Goal: Use online tool/utility: Utilize a website feature to perform a specific function

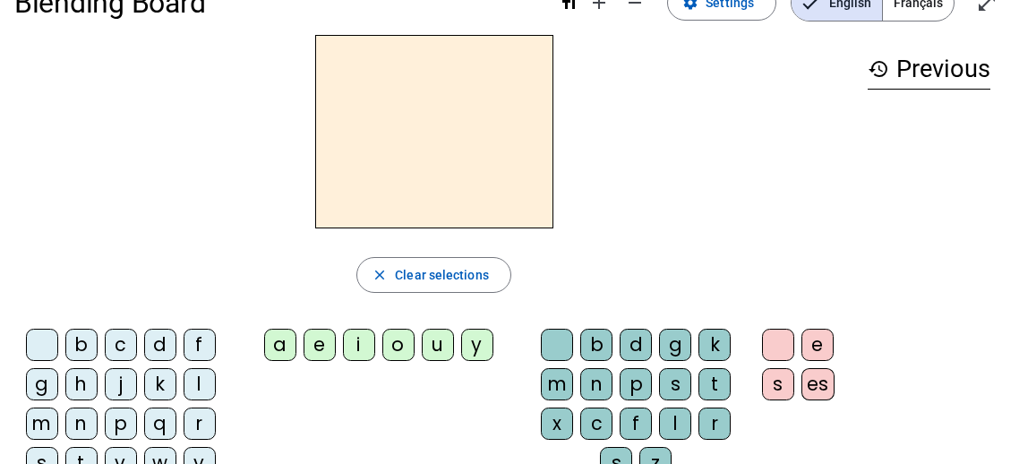
scroll to position [51, 0]
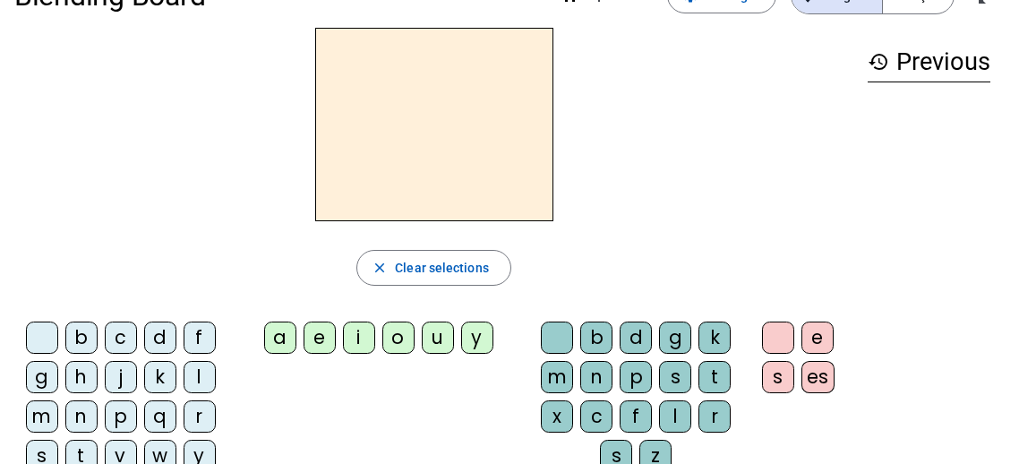
click at [77, 335] on div "b" at bounding box center [81, 337] width 32 height 32
click at [392, 342] on div "o" at bounding box center [398, 337] width 32 height 32
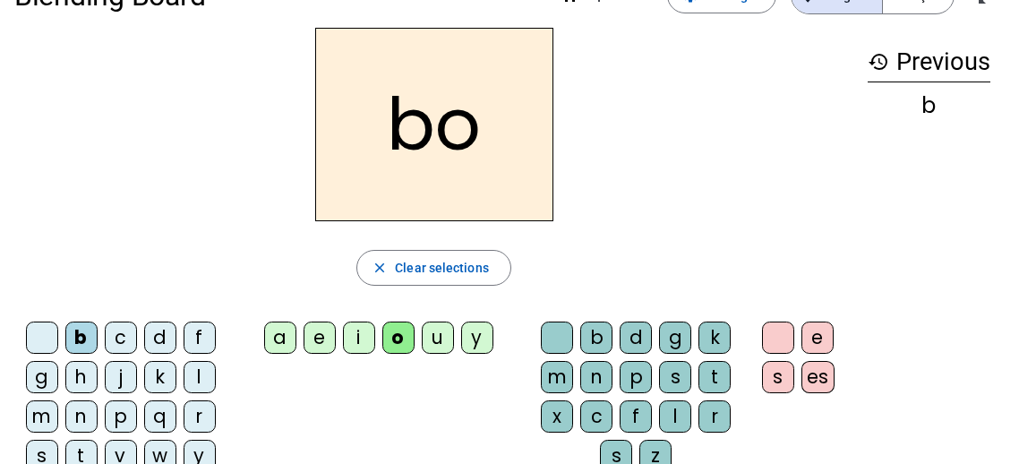
click at [676, 412] on div "l" at bounding box center [675, 416] width 32 height 32
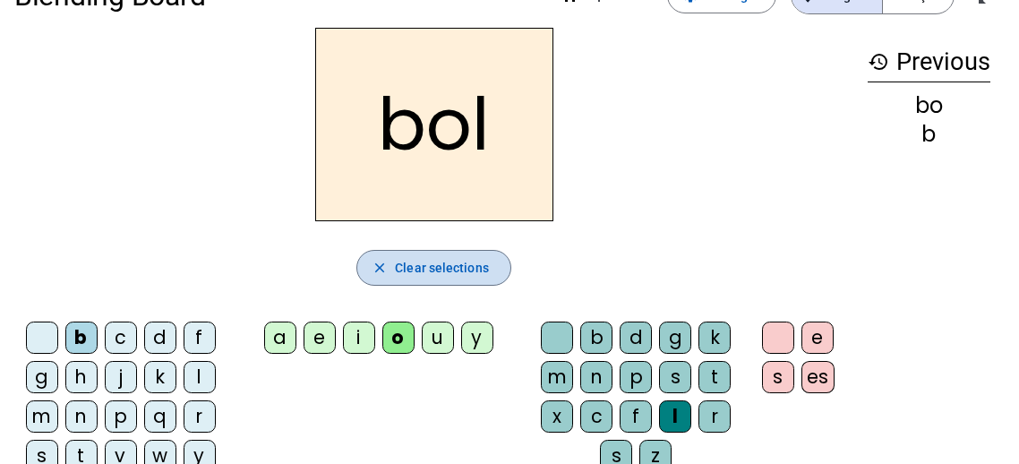
click at [466, 262] on span "Clear selections" at bounding box center [442, 267] width 94 height 21
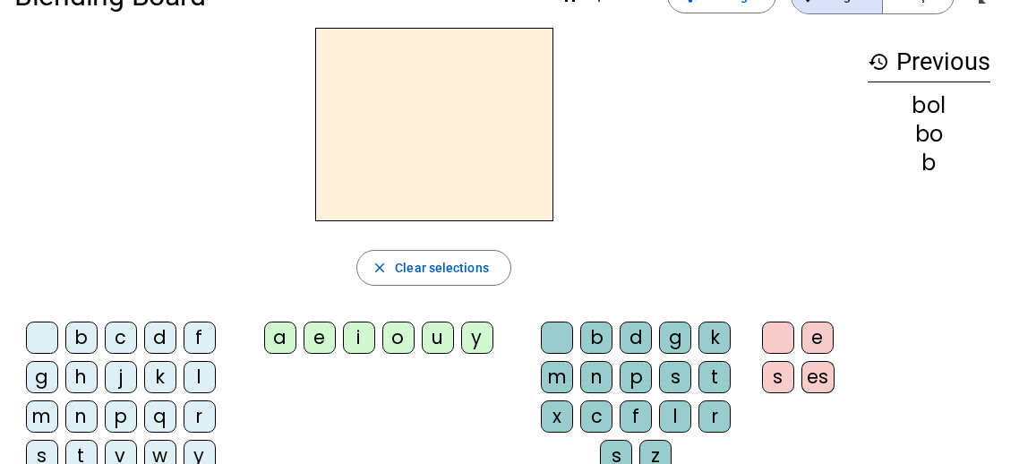
click at [81, 336] on div "b" at bounding box center [81, 337] width 32 height 32
click at [277, 337] on div "a" at bounding box center [280, 337] width 32 height 32
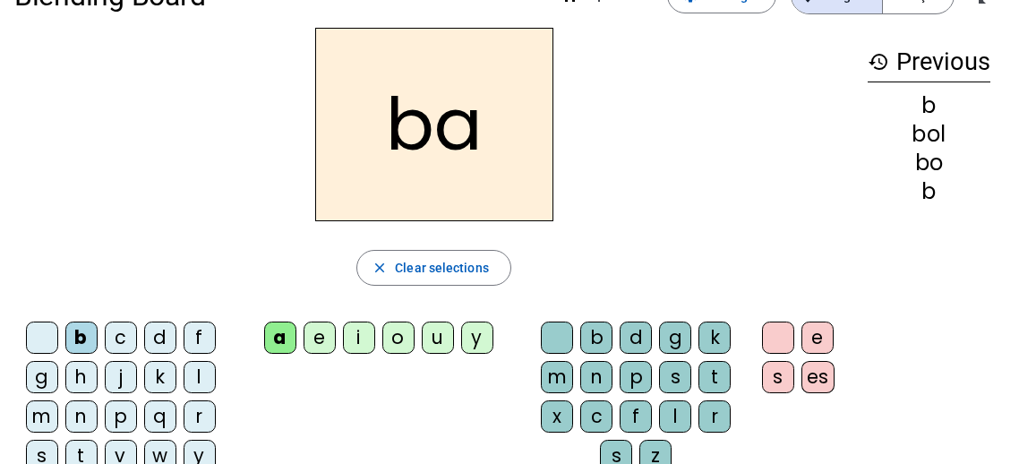
click at [674, 407] on div "l" at bounding box center [675, 416] width 32 height 32
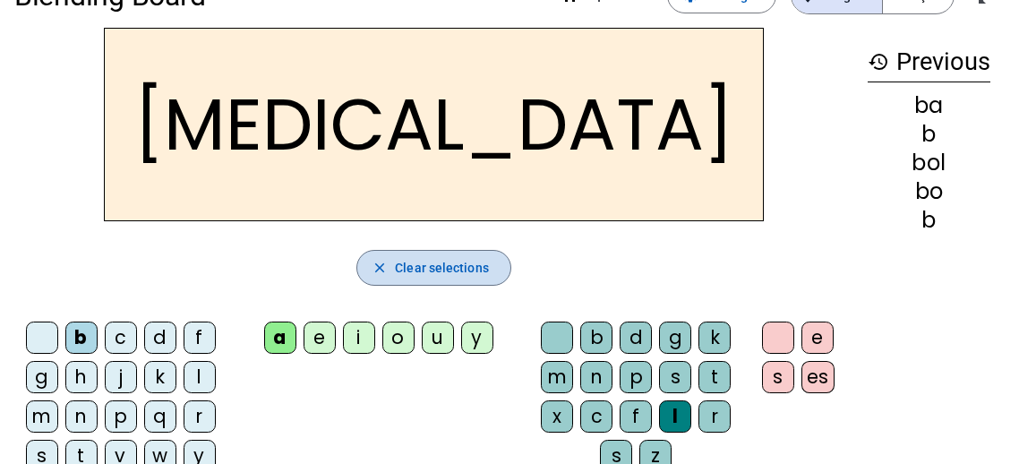
click at [447, 262] on span "Clear selections" at bounding box center [442, 267] width 94 height 21
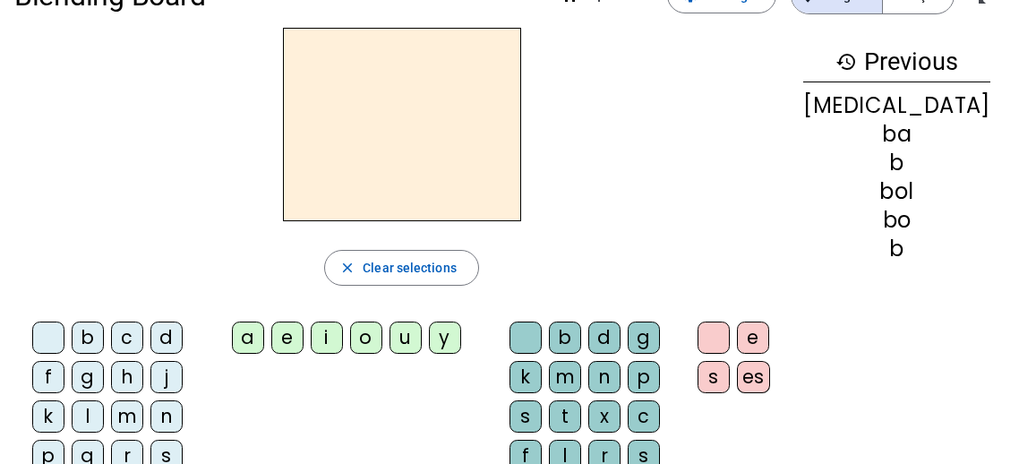
click at [159, 339] on div "d" at bounding box center [166, 337] width 32 height 32
click at [422, 335] on div "u" at bounding box center [405, 337] width 32 height 32
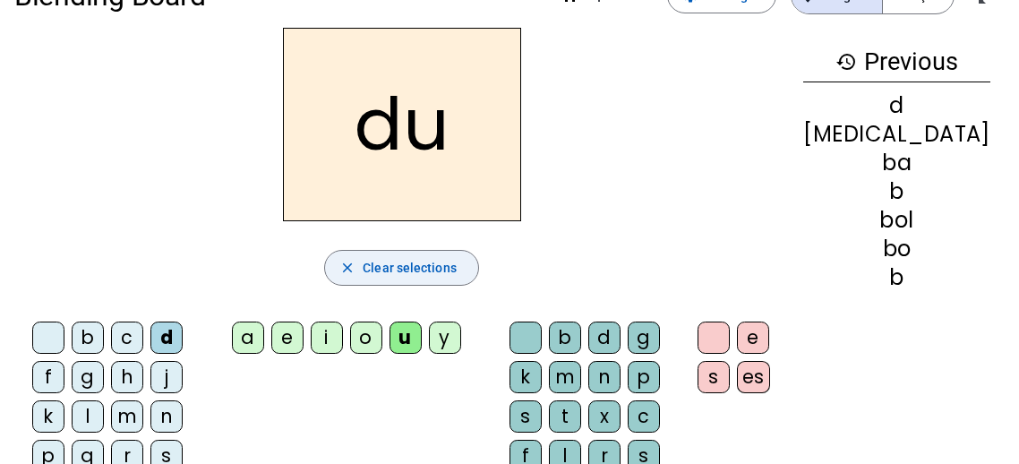
click at [456, 270] on span "Clear selections" at bounding box center [409, 267] width 94 height 21
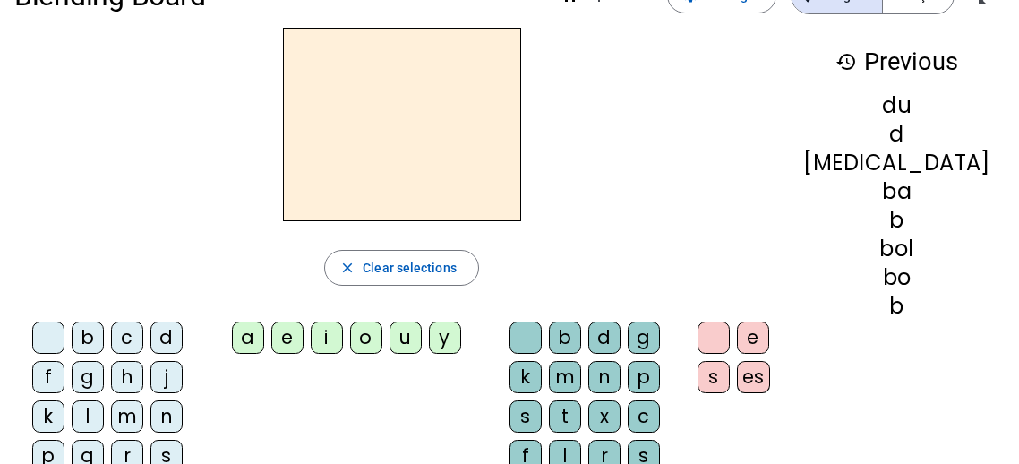
click at [64, 361] on div "f" at bounding box center [48, 377] width 32 height 32
click at [422, 334] on div "u" at bounding box center [405, 337] width 32 height 32
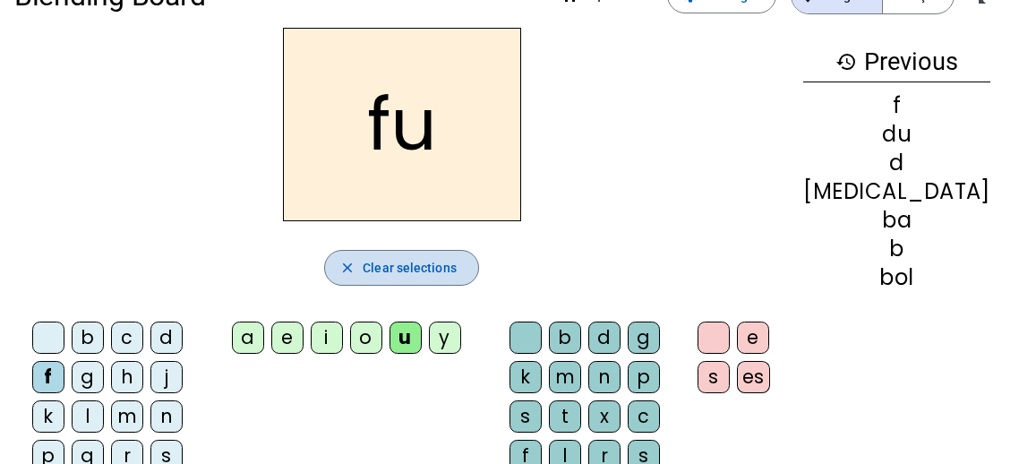
click at [422, 273] on span "Clear selections" at bounding box center [409, 267] width 94 height 21
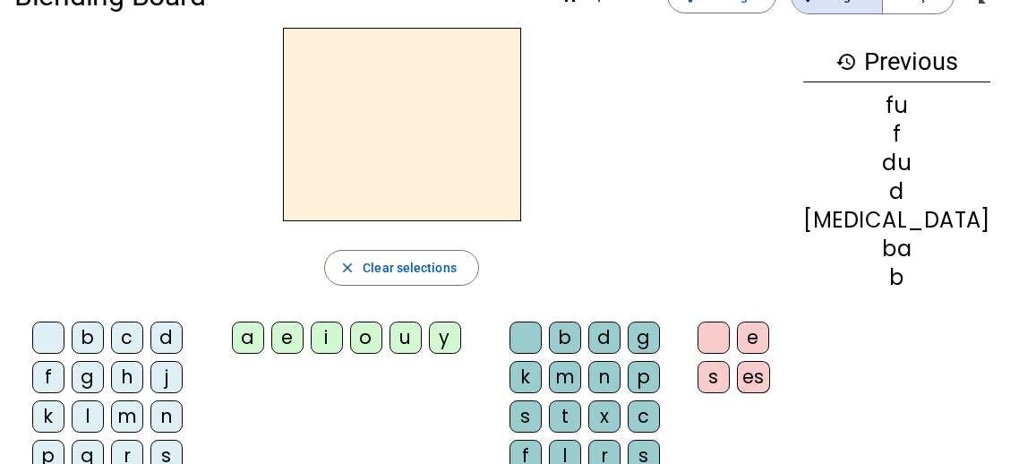
click at [64, 439] on div "p" at bounding box center [48, 455] width 32 height 32
click at [422, 336] on div "u" at bounding box center [405, 337] width 32 height 32
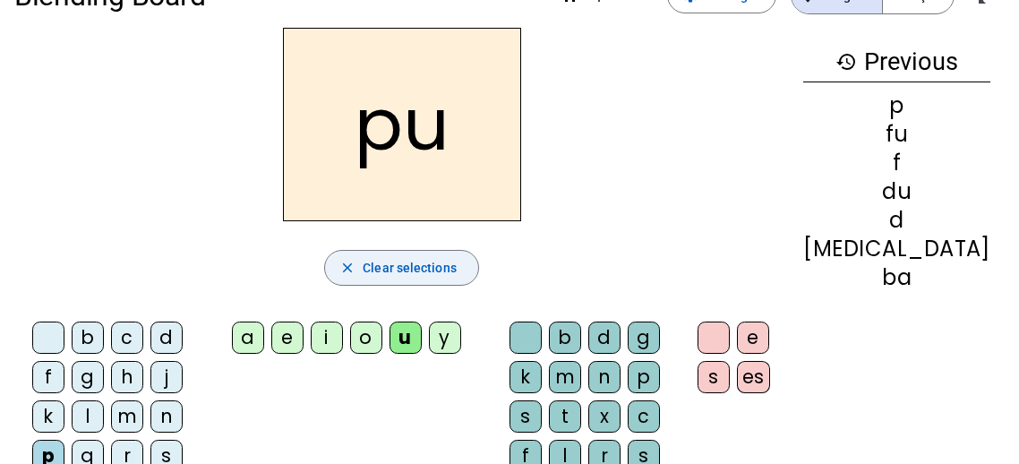
click at [422, 267] on span "Clear selections" at bounding box center [409, 267] width 94 height 21
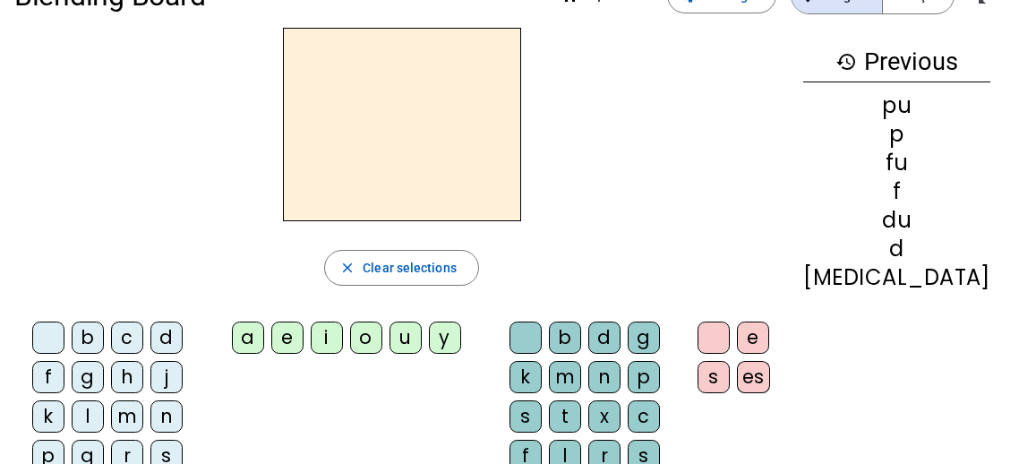
click at [111, 413] on div "m" at bounding box center [127, 416] width 32 height 32
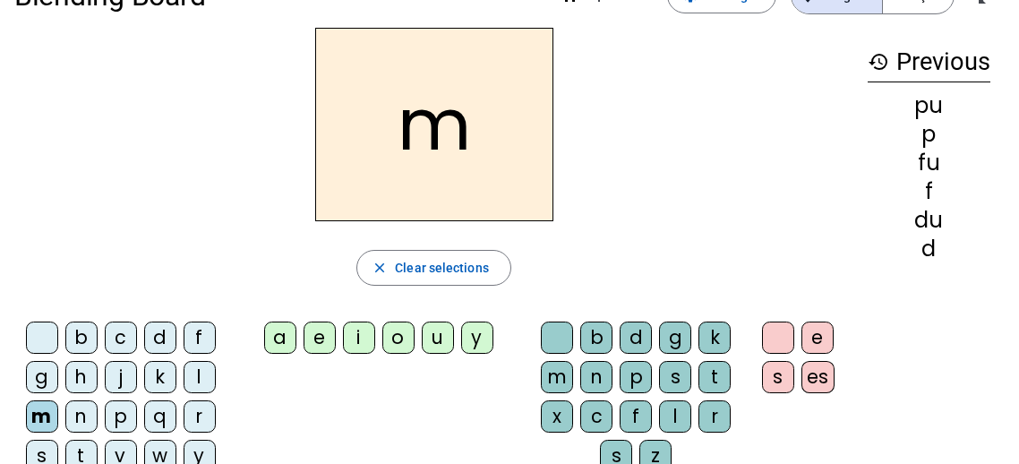
click at [435, 340] on div "u" at bounding box center [438, 337] width 32 height 32
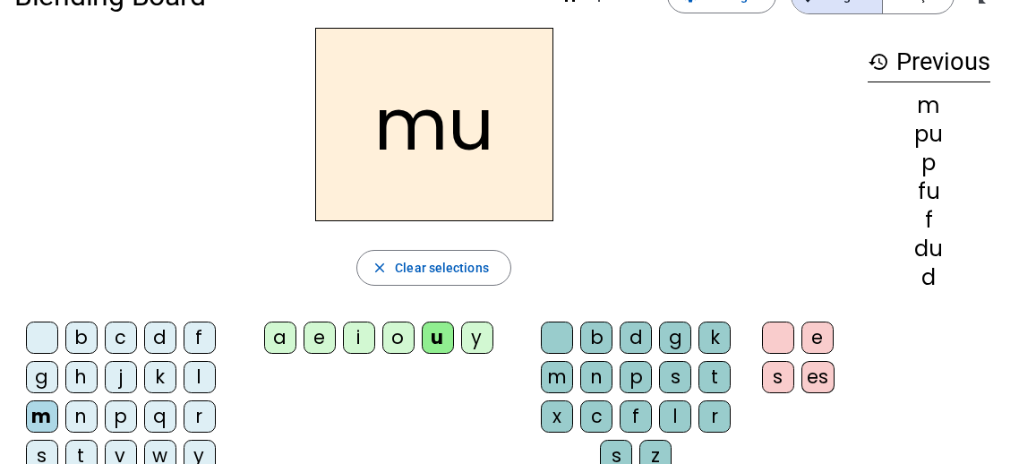
click at [721, 410] on div "r" at bounding box center [714, 416] width 32 height 32
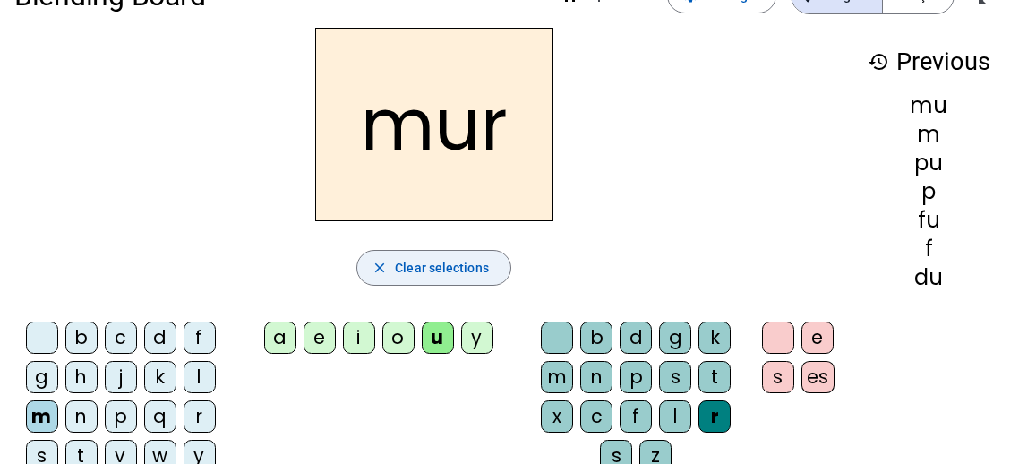
click at [446, 254] on span "button" at bounding box center [433, 267] width 153 height 43
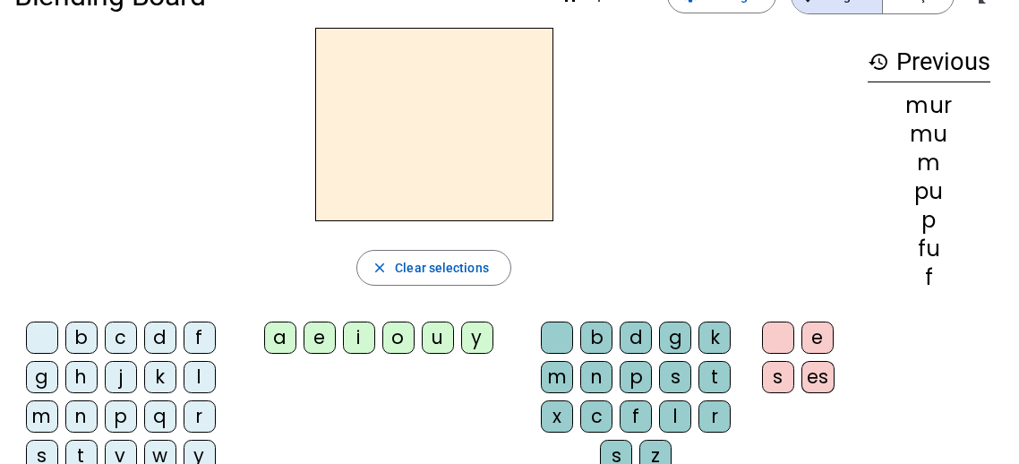
click at [161, 332] on div "d" at bounding box center [160, 337] width 32 height 32
click at [431, 325] on div "u" at bounding box center [438, 337] width 32 height 32
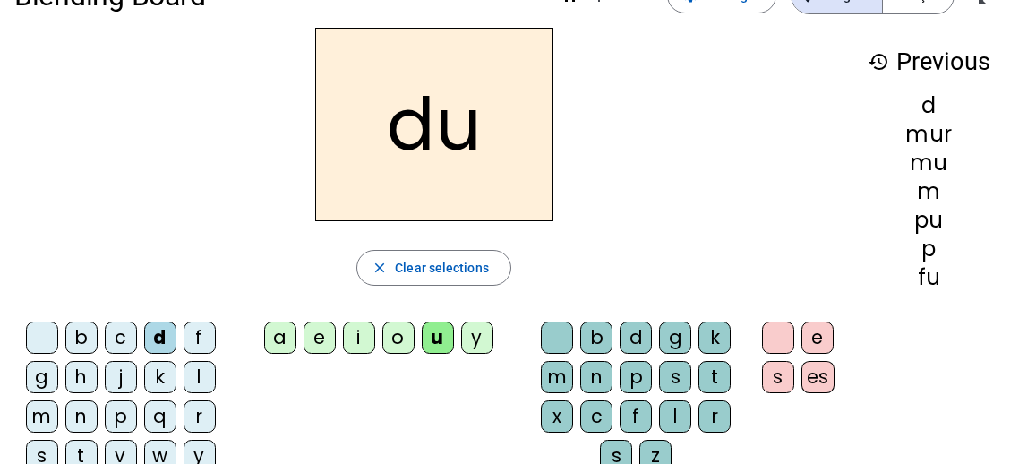
click at [714, 412] on div "r" at bounding box center [714, 416] width 32 height 32
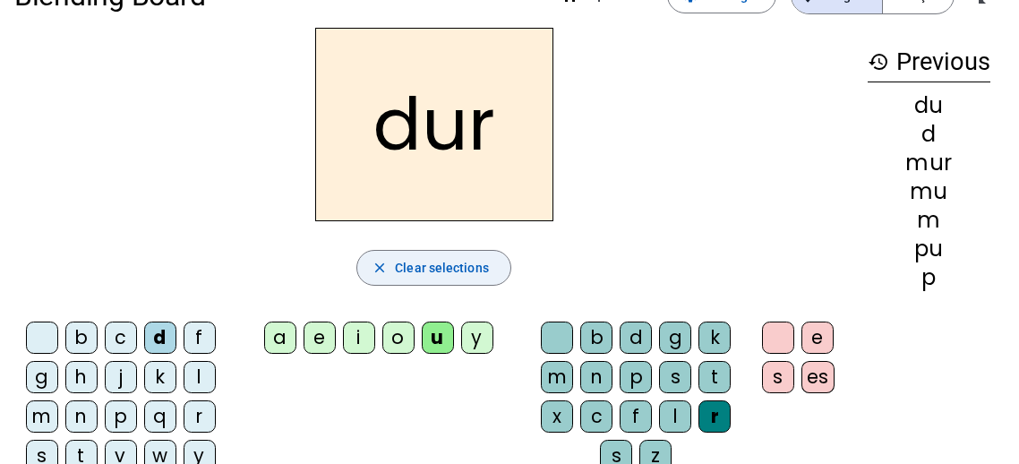
click at [437, 261] on span "Clear selections" at bounding box center [442, 267] width 94 height 21
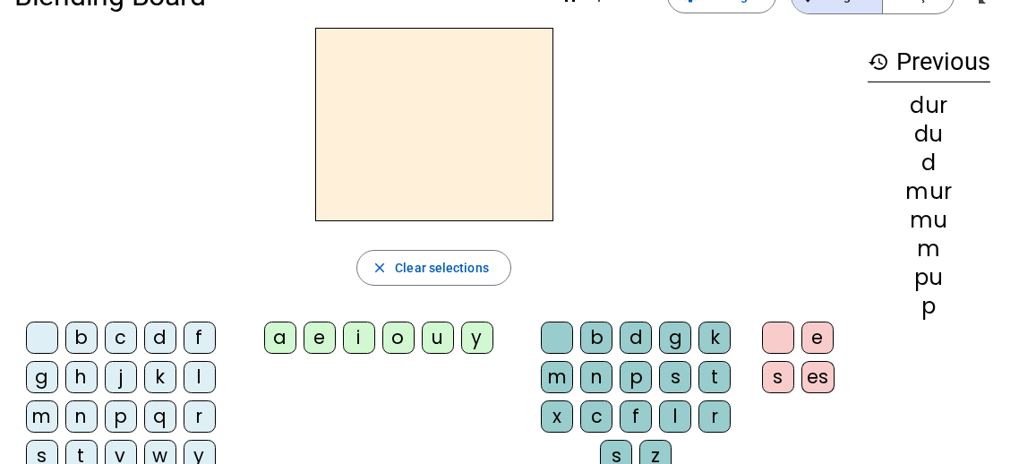
click at [40, 411] on div "m" at bounding box center [42, 416] width 32 height 32
click at [439, 336] on div "u" at bounding box center [438, 337] width 32 height 32
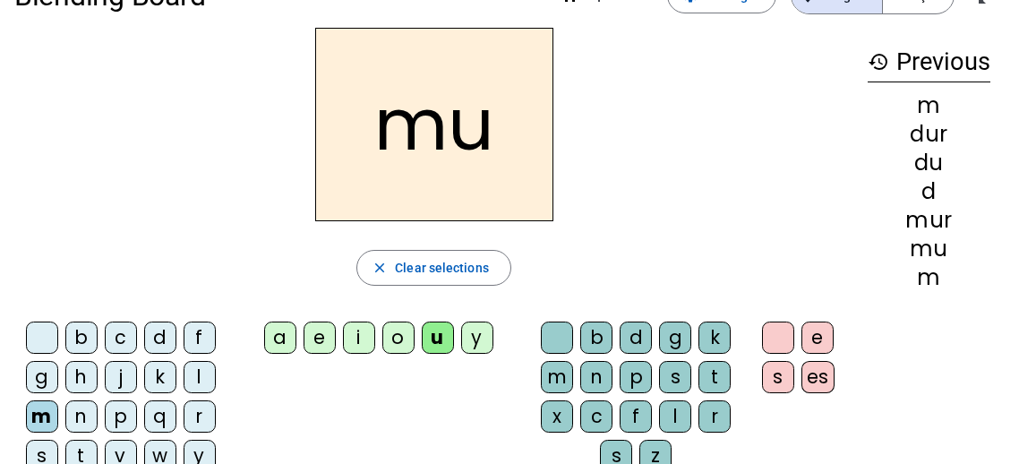
click at [673, 411] on div "l" at bounding box center [675, 416] width 32 height 32
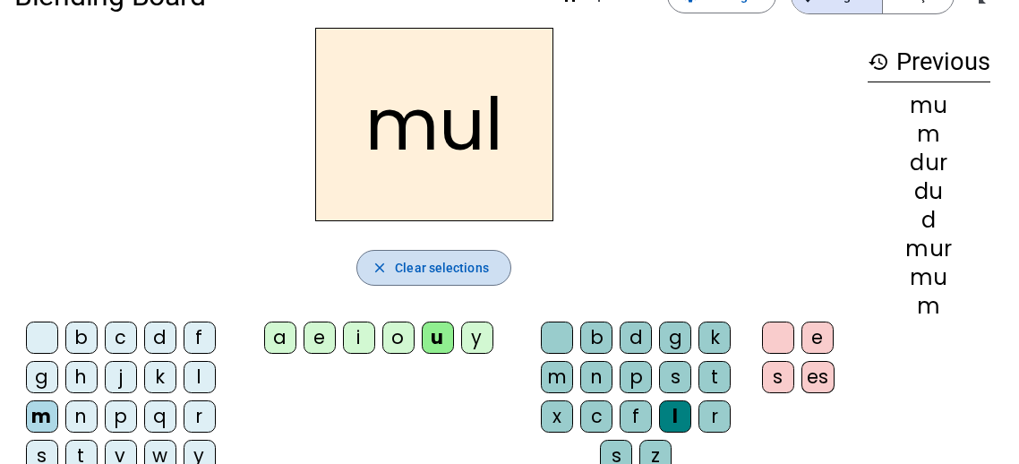
click at [447, 258] on span "Clear selections" at bounding box center [442, 267] width 94 height 21
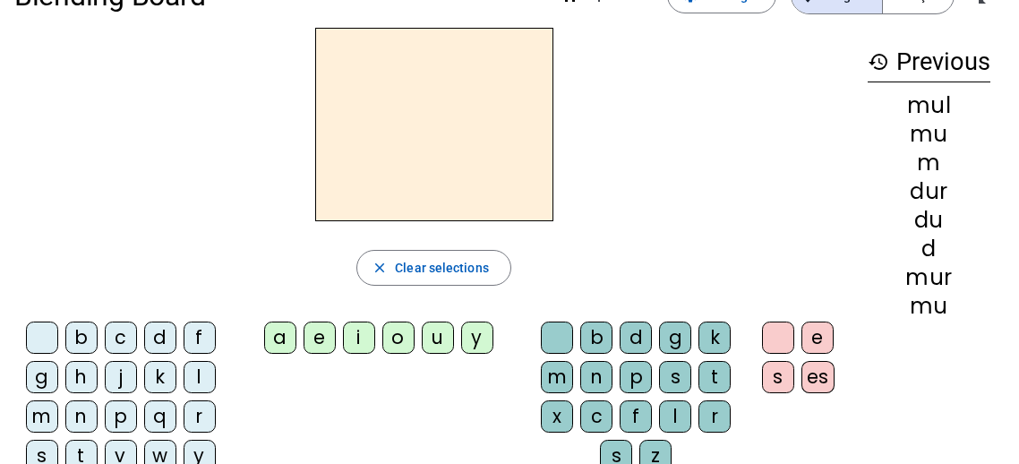
click at [160, 334] on div "d" at bounding box center [160, 337] width 32 height 32
click at [277, 333] on div "a" at bounding box center [280, 337] width 32 height 32
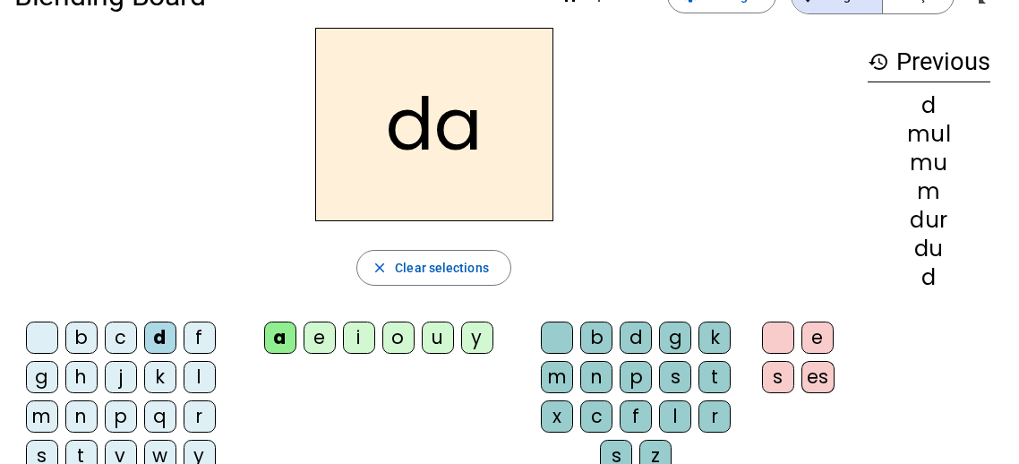
click at [669, 415] on div "l" at bounding box center [675, 416] width 32 height 32
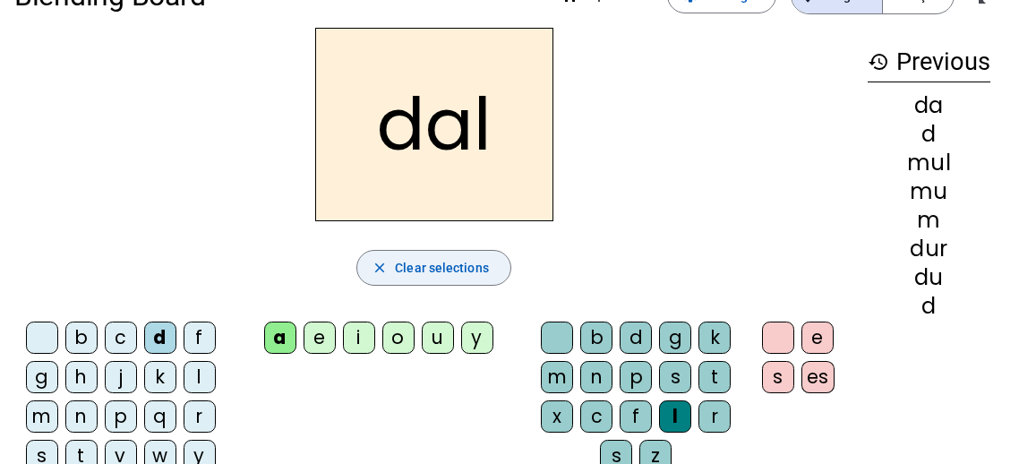
click at [437, 267] on span "Clear selections" at bounding box center [442, 267] width 94 height 21
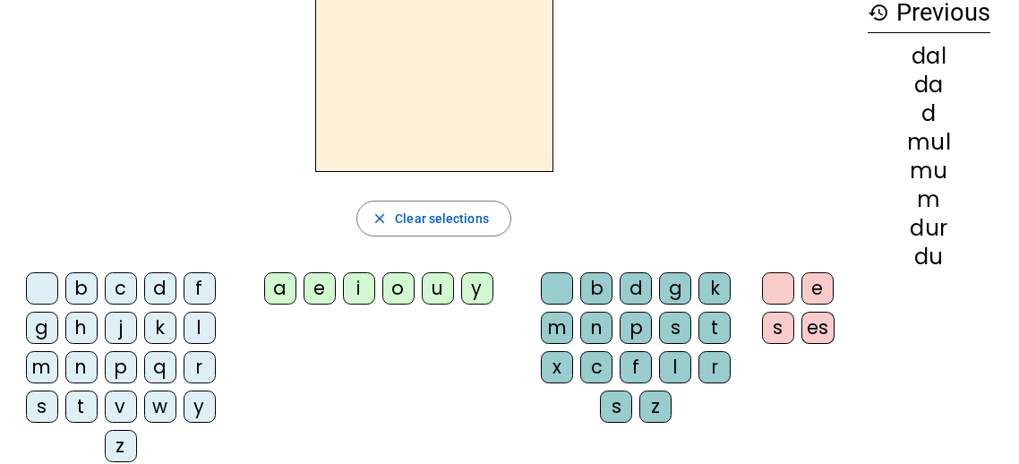
scroll to position [107, 0]
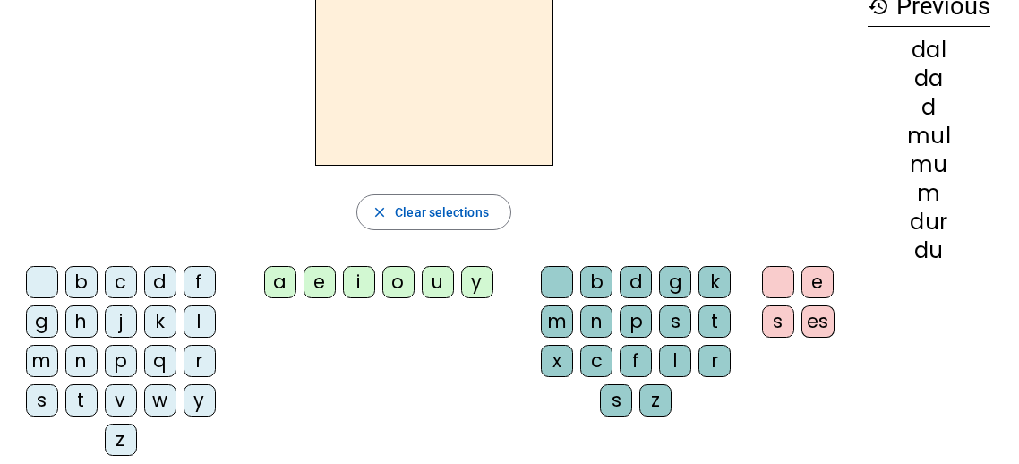
click at [89, 398] on div "t" at bounding box center [81, 400] width 32 height 32
click at [282, 286] on div "a" at bounding box center [280, 282] width 32 height 32
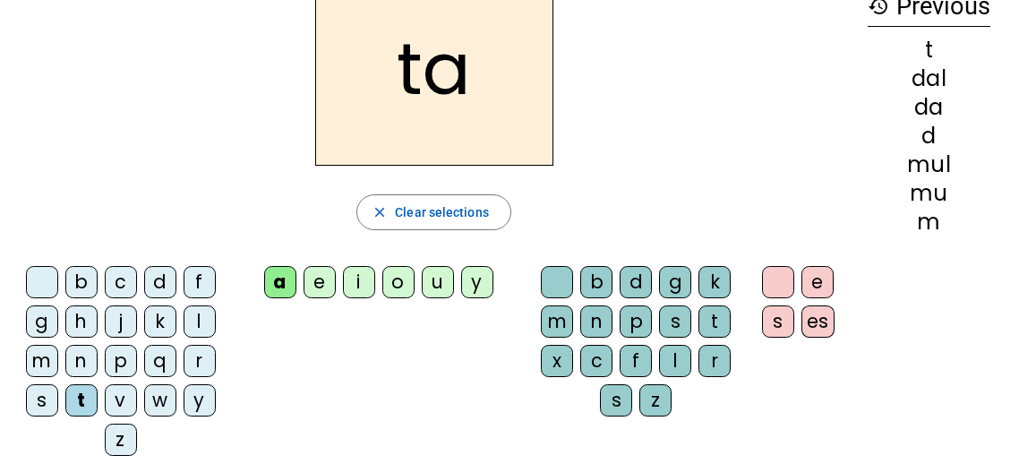
click at [716, 351] on div "r" at bounding box center [714, 361] width 32 height 32
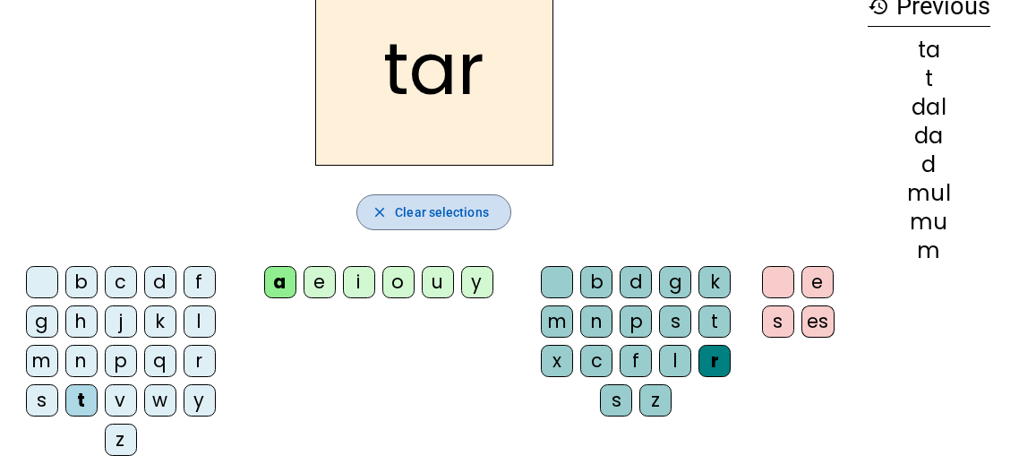
click at [445, 213] on span "Clear selections" at bounding box center [442, 211] width 94 height 21
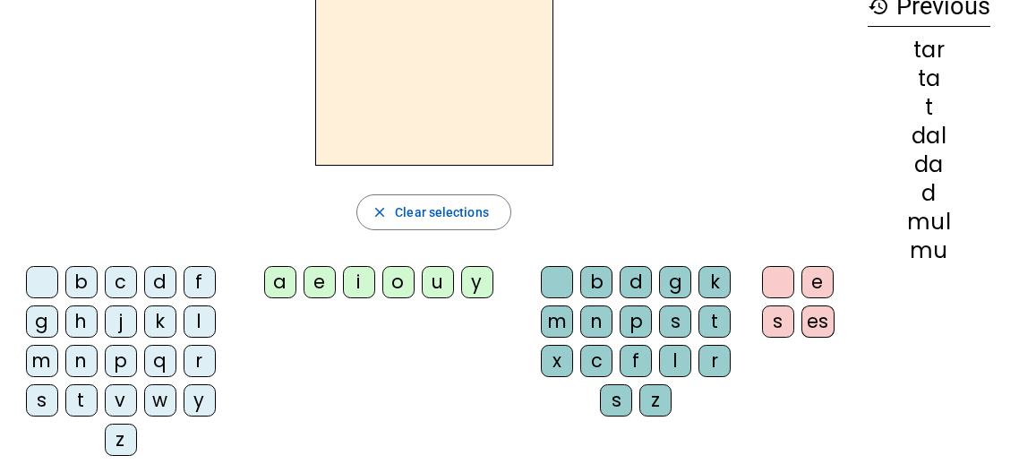
click at [158, 280] on div "d" at bounding box center [160, 282] width 32 height 32
click at [271, 270] on div "a" at bounding box center [280, 282] width 32 height 32
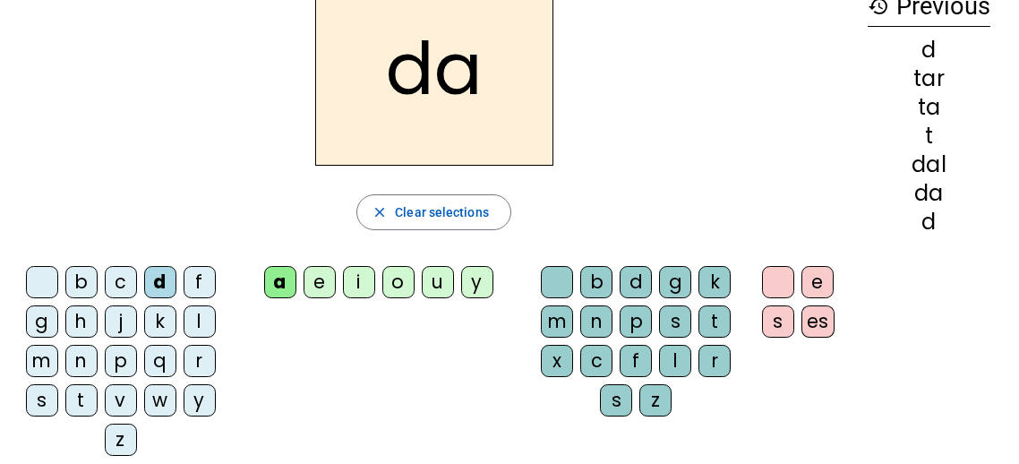
click at [714, 316] on div "t" at bounding box center [714, 321] width 32 height 32
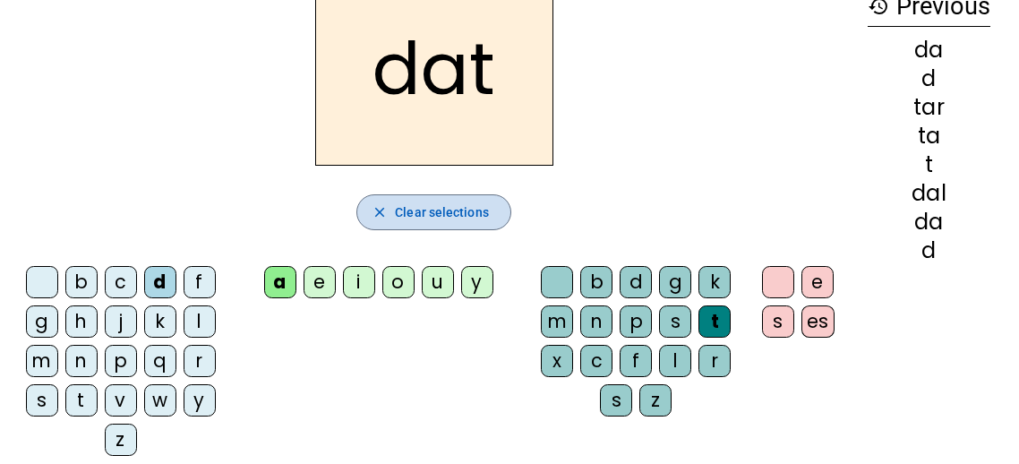
click at [464, 205] on span "Clear selections" at bounding box center [442, 211] width 94 height 21
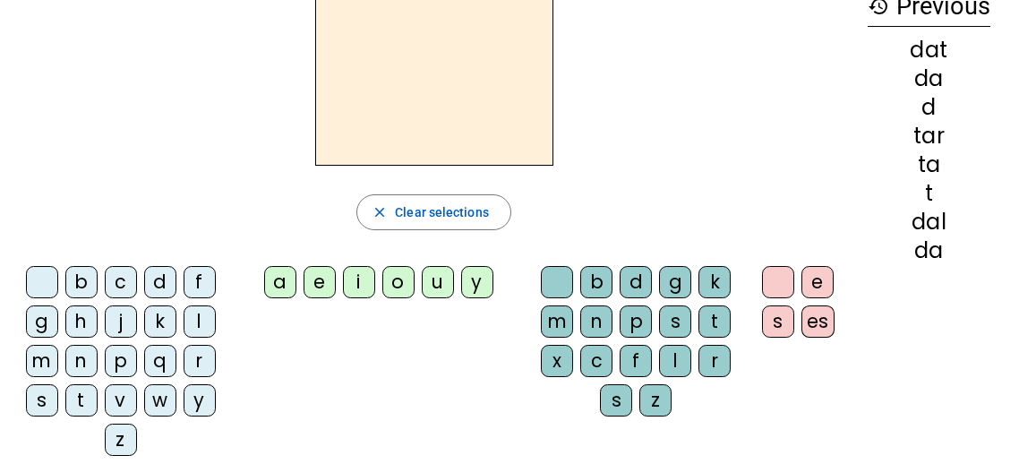
click at [44, 392] on div "s" at bounding box center [42, 400] width 32 height 32
click at [433, 279] on div "u" at bounding box center [438, 282] width 32 height 32
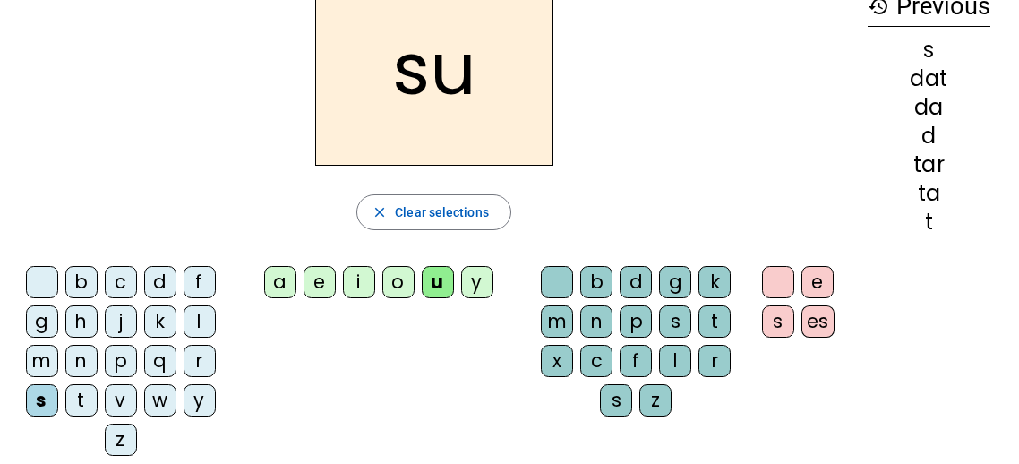
click at [712, 355] on div "r" at bounding box center [714, 361] width 32 height 32
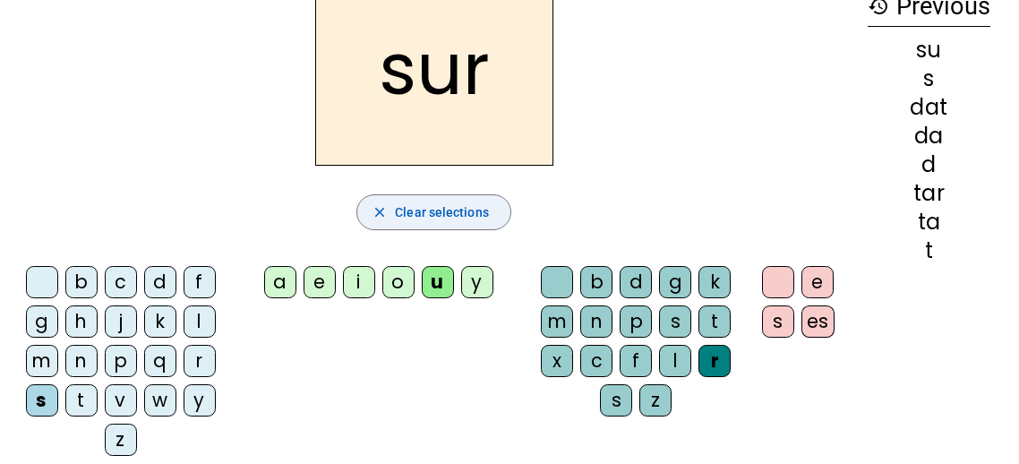
click at [440, 209] on span "Clear selections" at bounding box center [442, 211] width 94 height 21
